Goal: Task Accomplishment & Management: Use online tool/utility

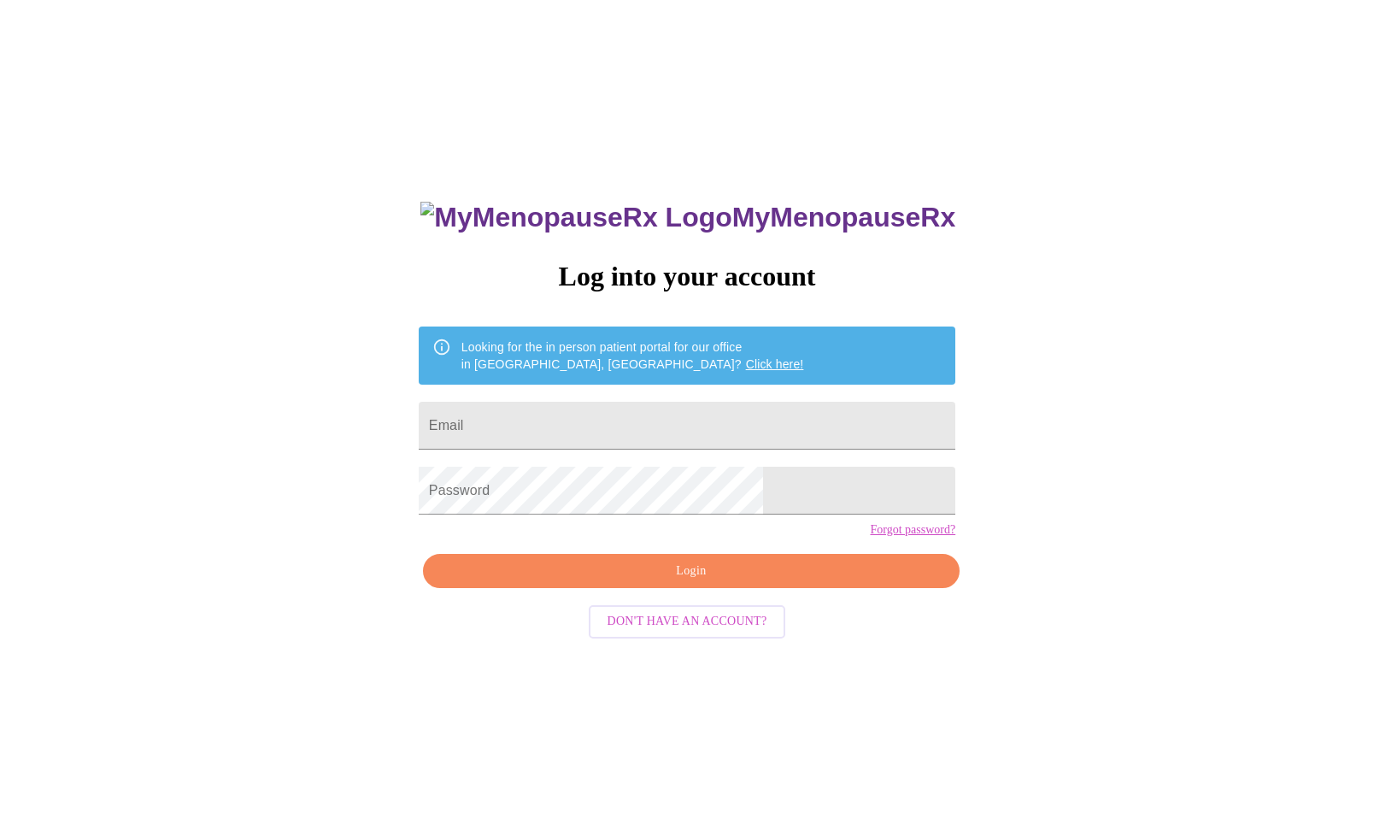
click at [708, 445] on form "Email" at bounding box center [687, 425] width 537 height 65
click at [707, 429] on input "Email" at bounding box center [687, 426] width 537 height 48
type input "[EMAIL_ADDRESS][DOMAIN_NAME]"
click at [699, 582] on span "Login" at bounding box center [691, 571] width 497 height 21
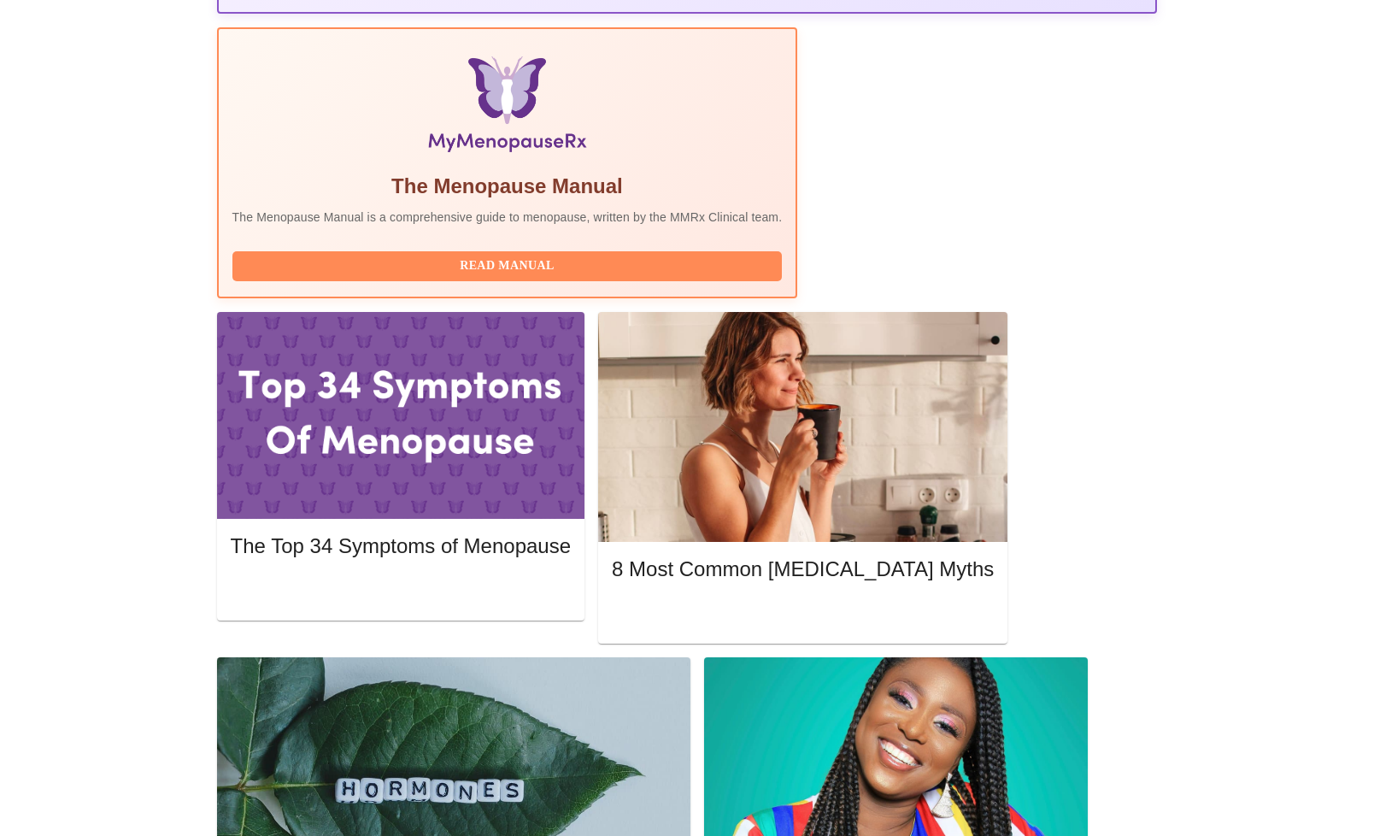
scroll to position [517, 0]
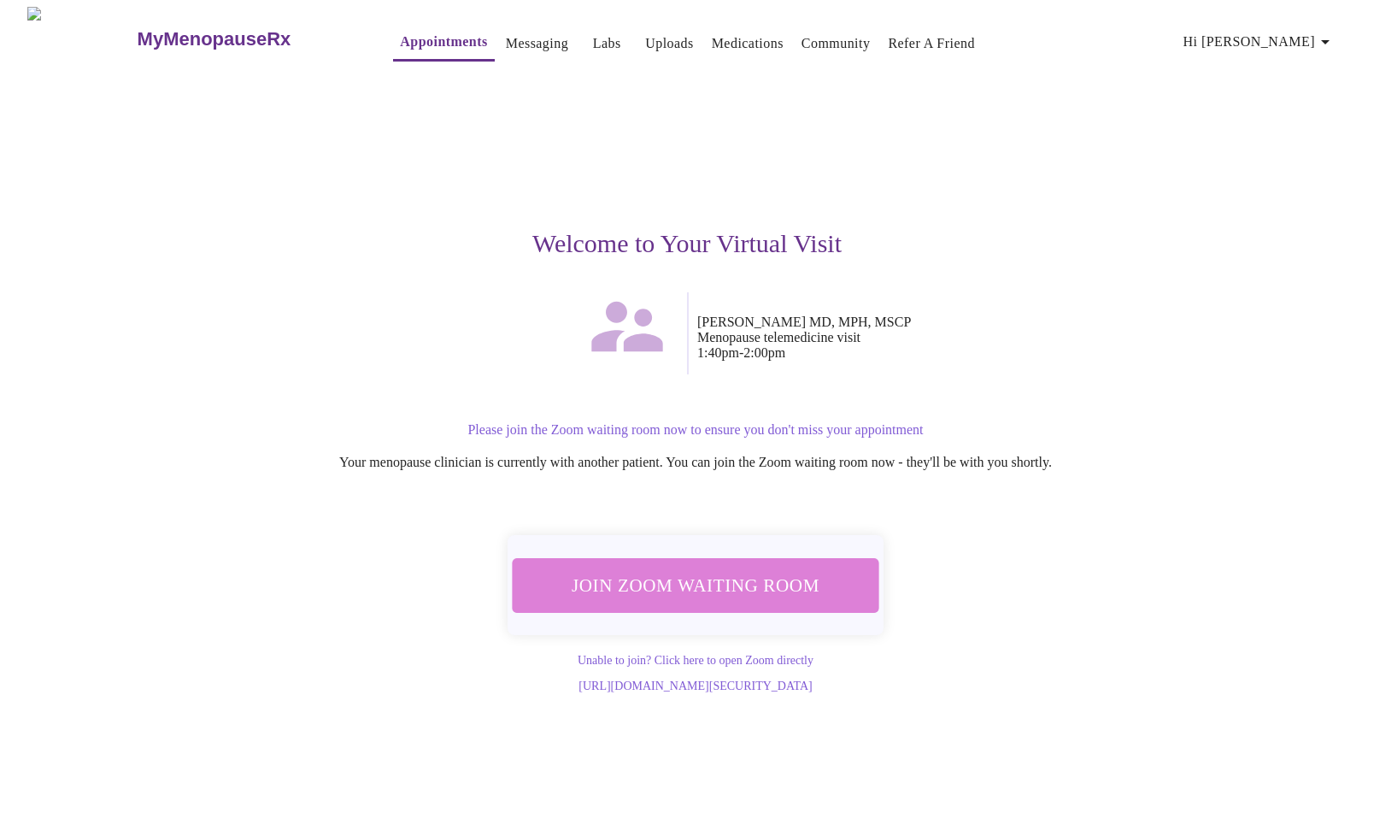
click at [795, 569] on span "Join Zoom Waiting Room" at bounding box center [696, 585] width 322 height 32
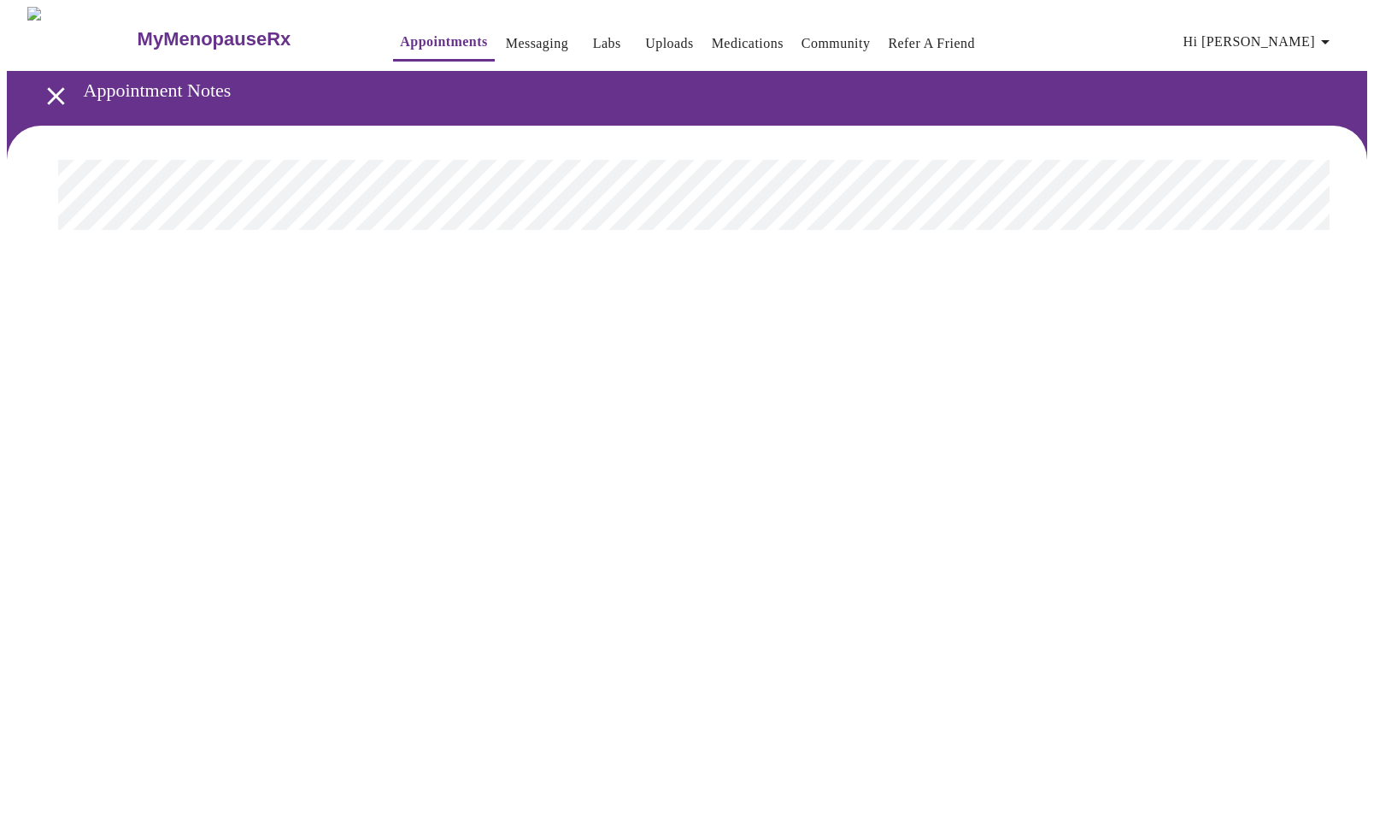
click at [213, 28] on h3 "MyMenopauseRx" at bounding box center [215, 39] width 154 height 22
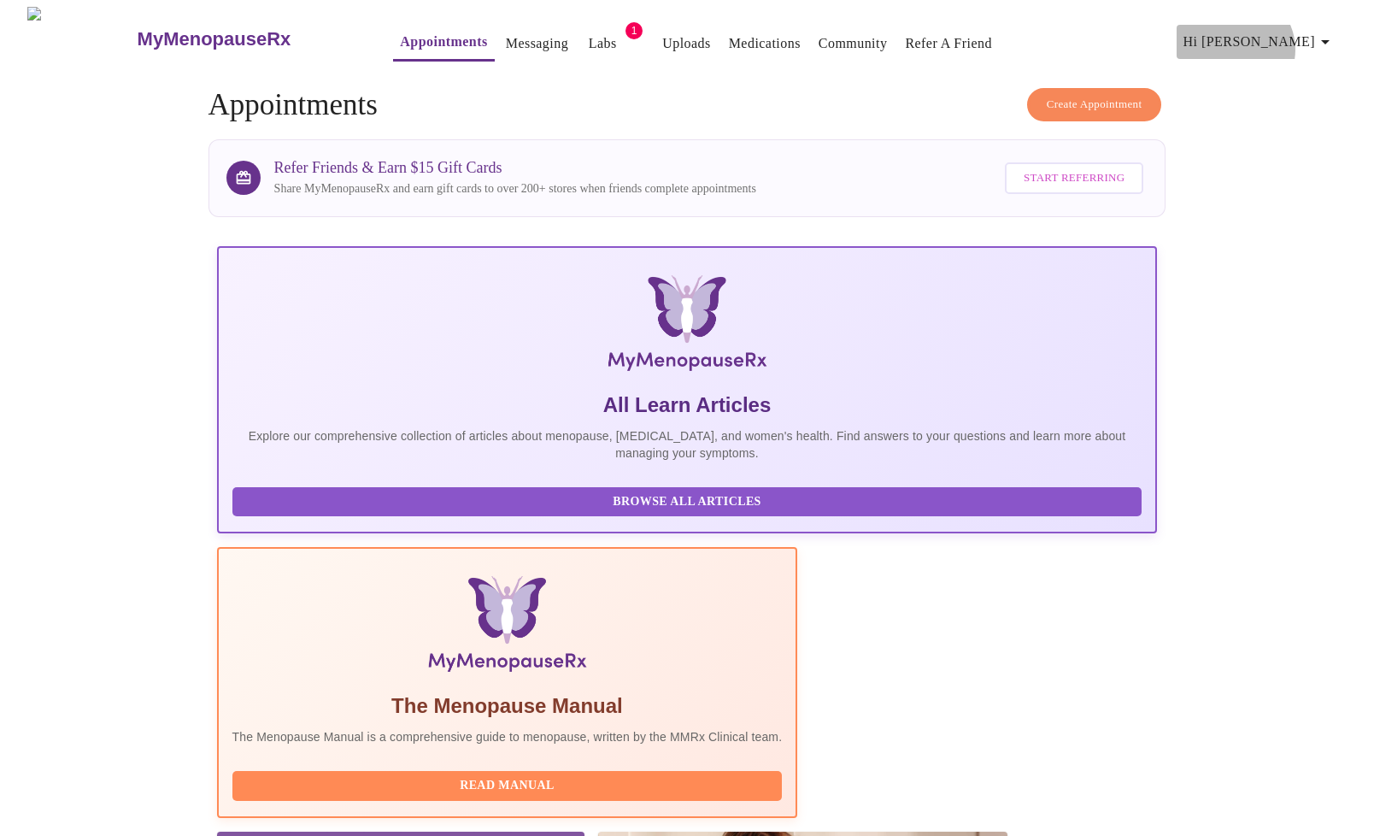
click at [1323, 43] on icon "button" at bounding box center [1325, 42] width 21 height 21
click at [1300, 123] on li "Log out" at bounding box center [1308, 128] width 79 height 31
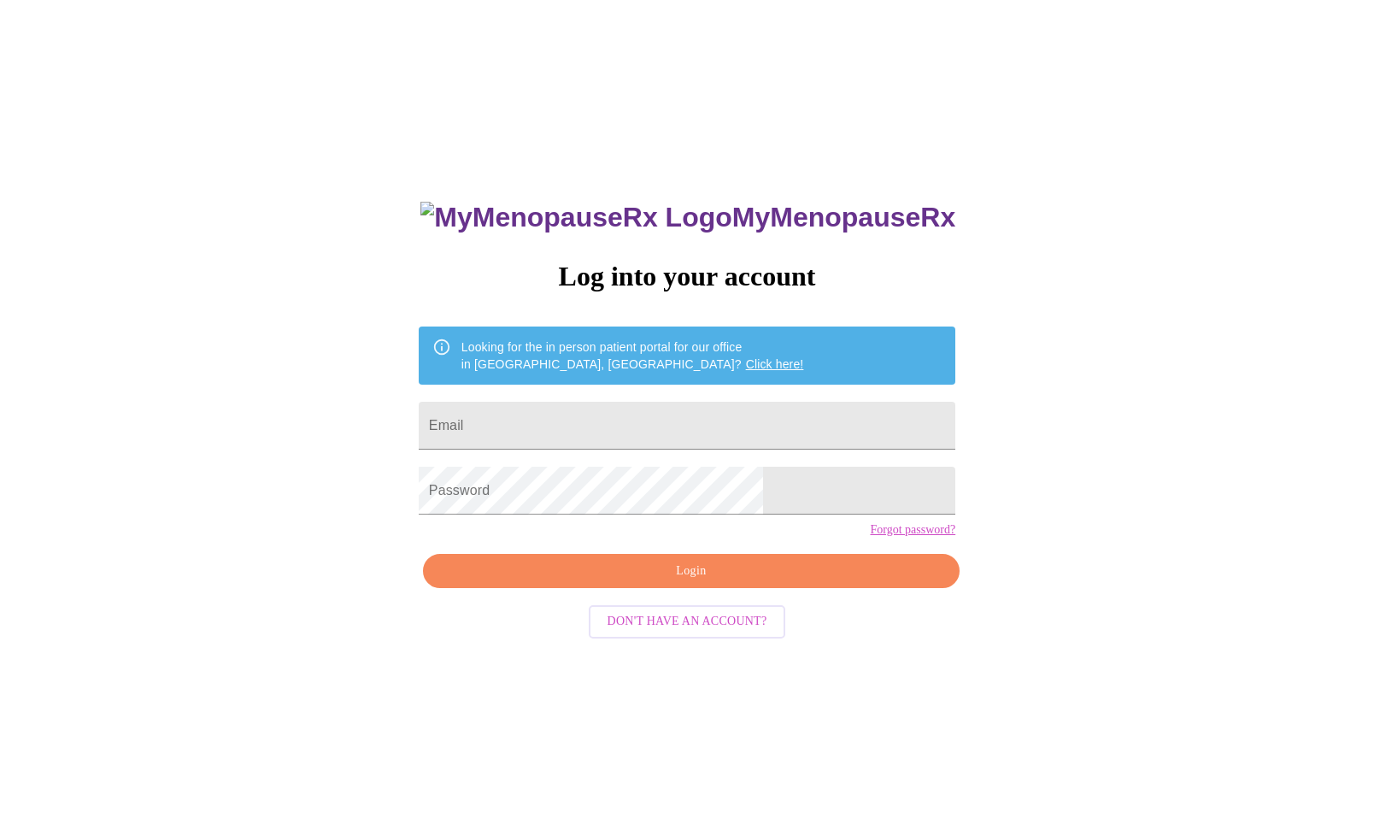
click at [630, 202] on h3 "MyMenopauseRx" at bounding box center [688, 218] width 535 height 32
